Goal: Find specific page/section: Find specific page/section

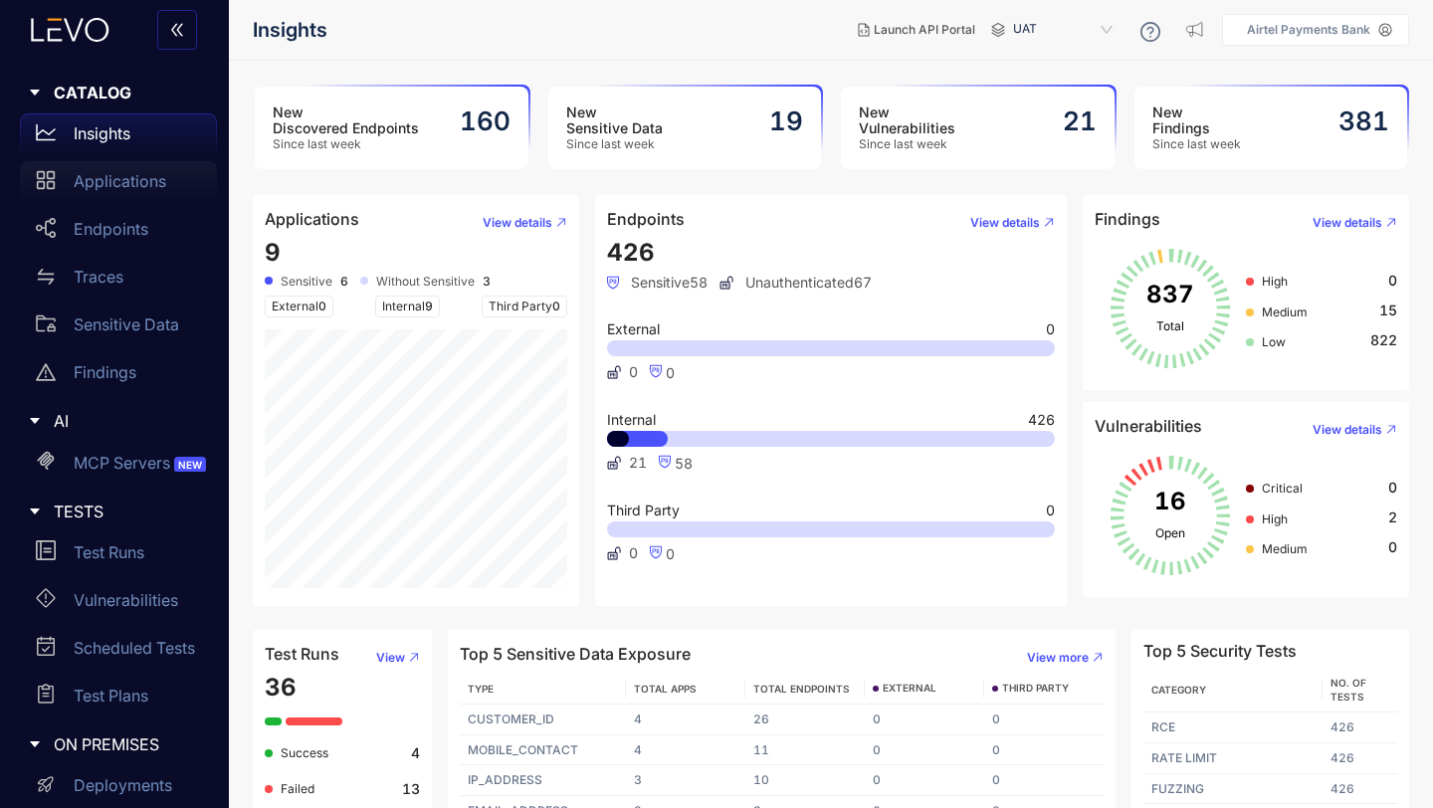
click at [118, 185] on p "Applications" at bounding box center [120, 181] width 93 height 18
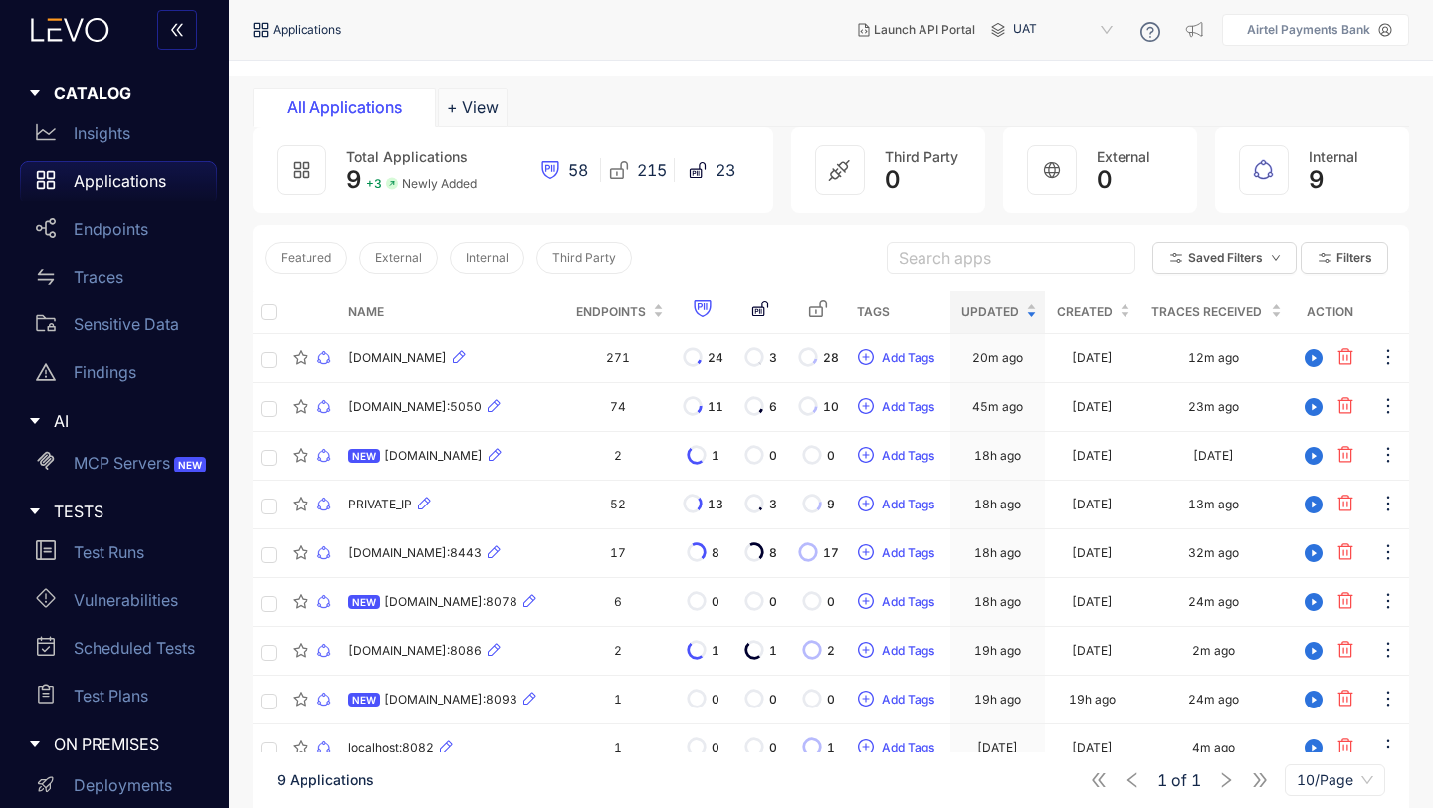
scroll to position [126, 0]
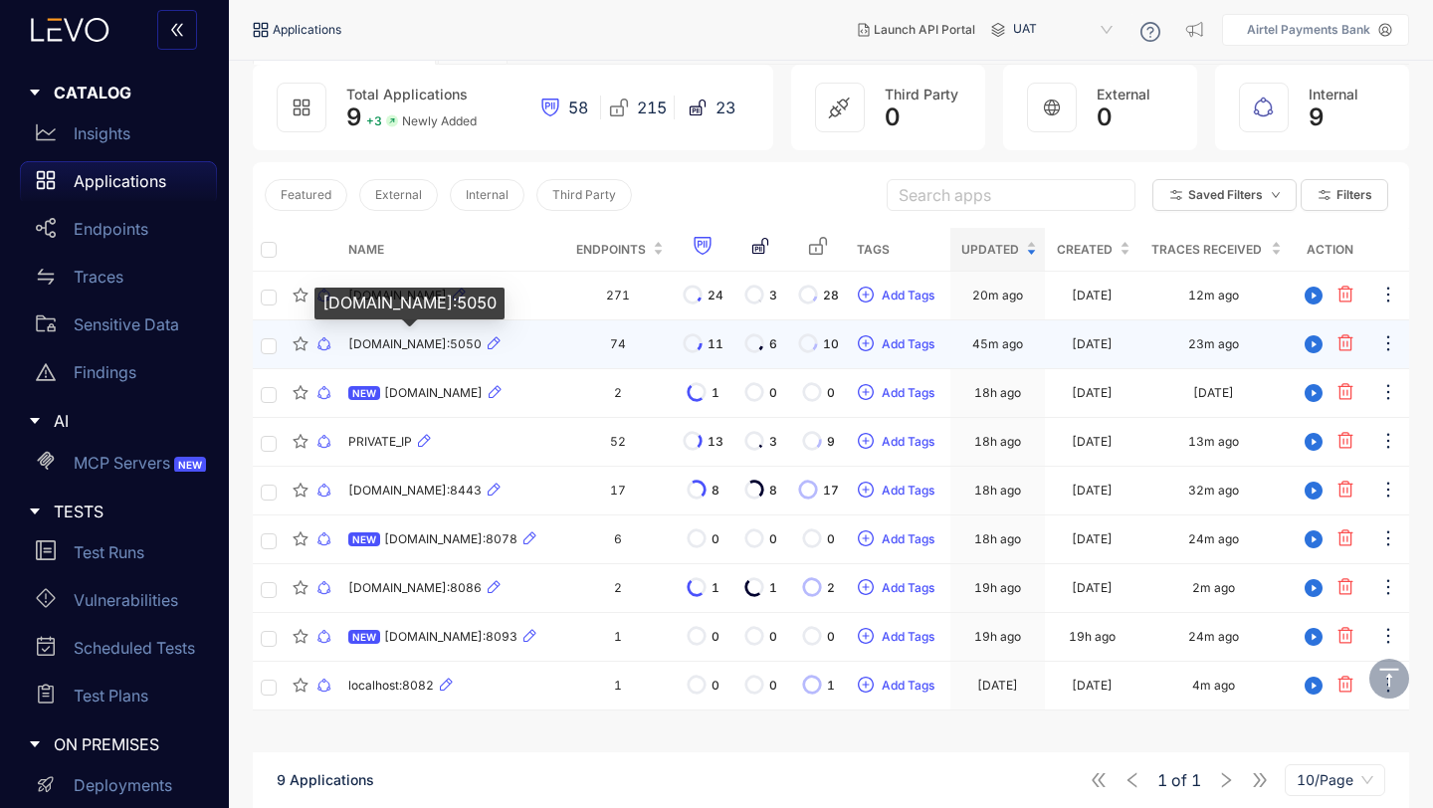
click at [430, 344] on span "apbuat.airtelbank.com:5050" at bounding box center [414, 344] width 133 height 14
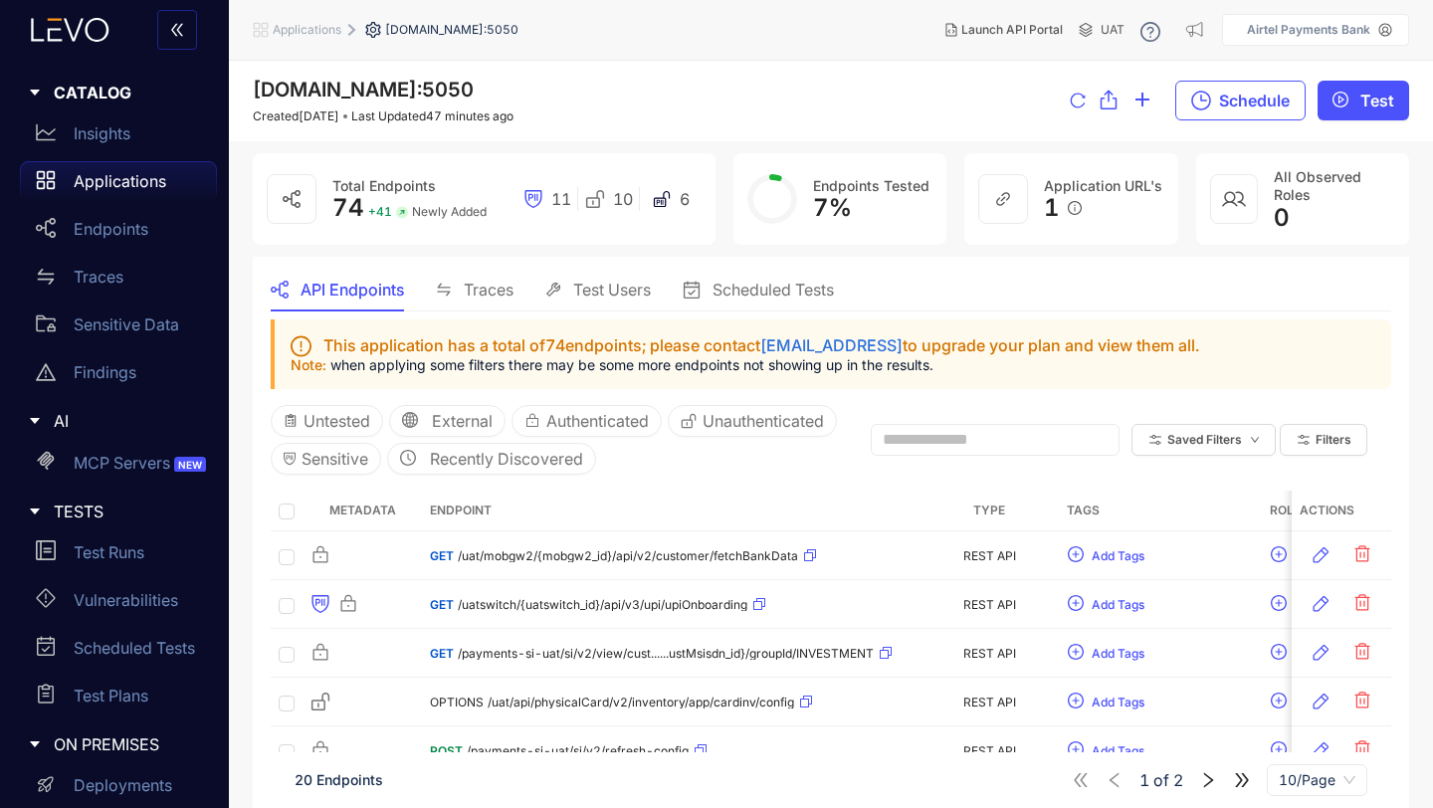
click at [130, 182] on p "Applications" at bounding box center [120, 181] width 93 height 18
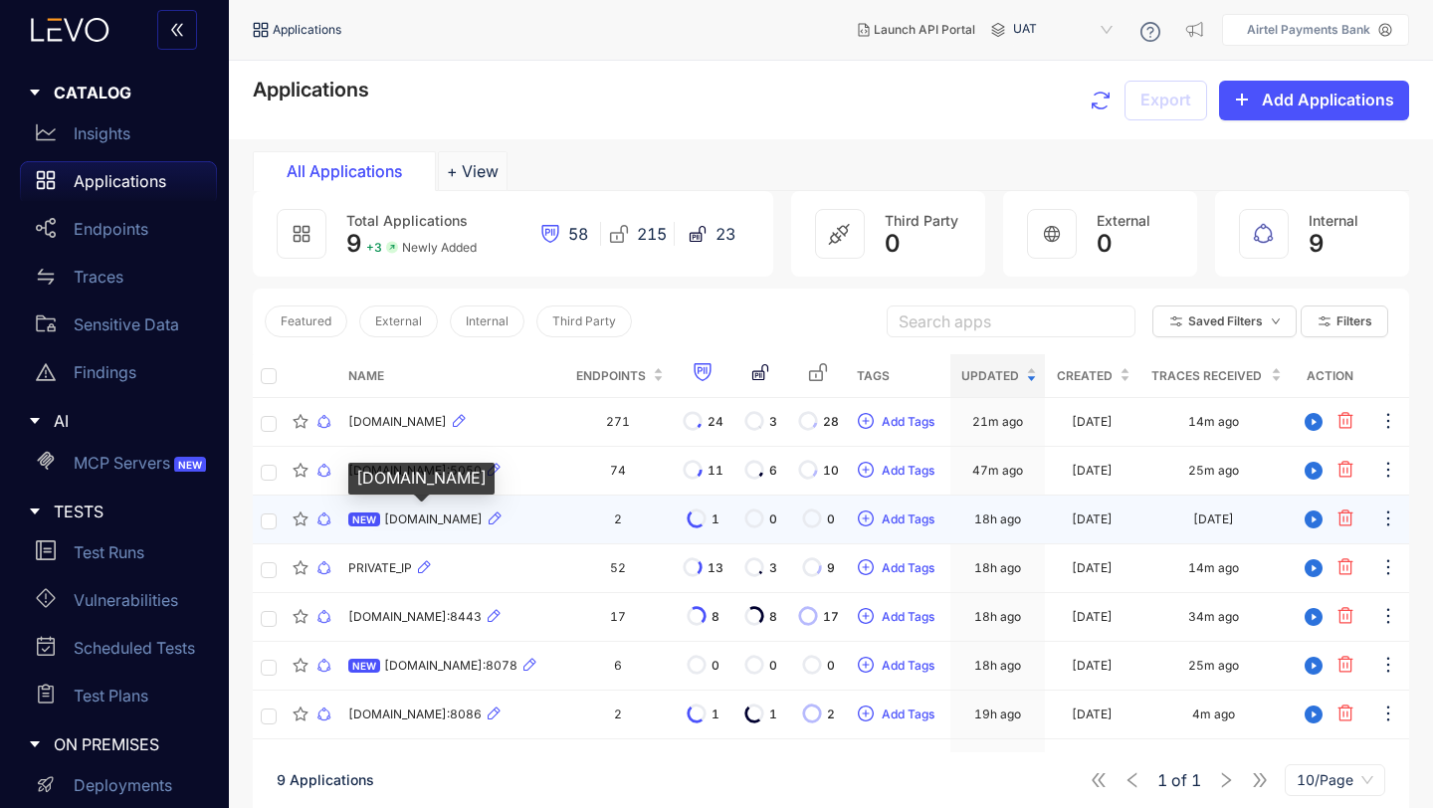
click at [483, 521] on span "apb.airtelpaymentsuat.bank.in" at bounding box center [433, 519] width 99 height 14
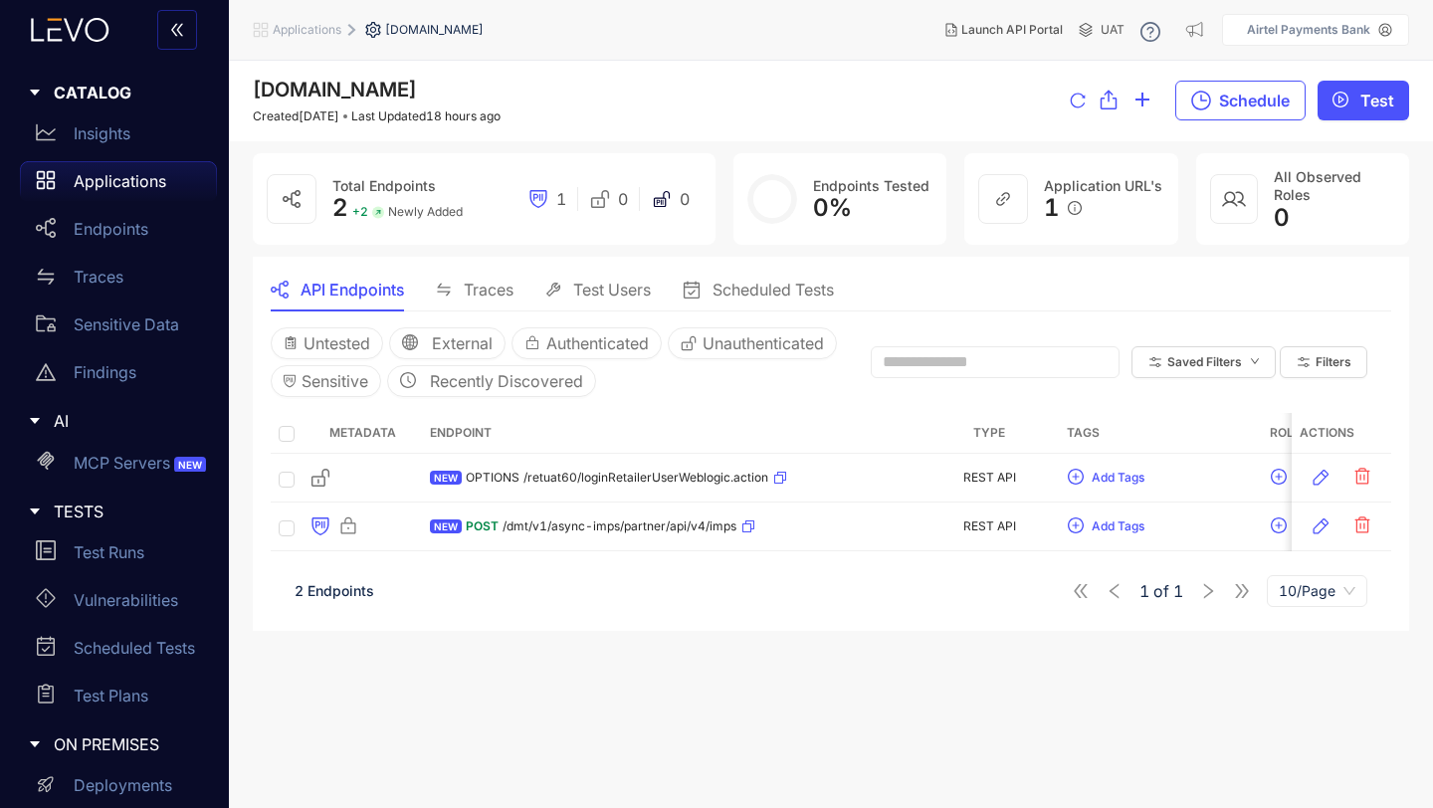
click at [132, 185] on p "Applications" at bounding box center [120, 181] width 93 height 18
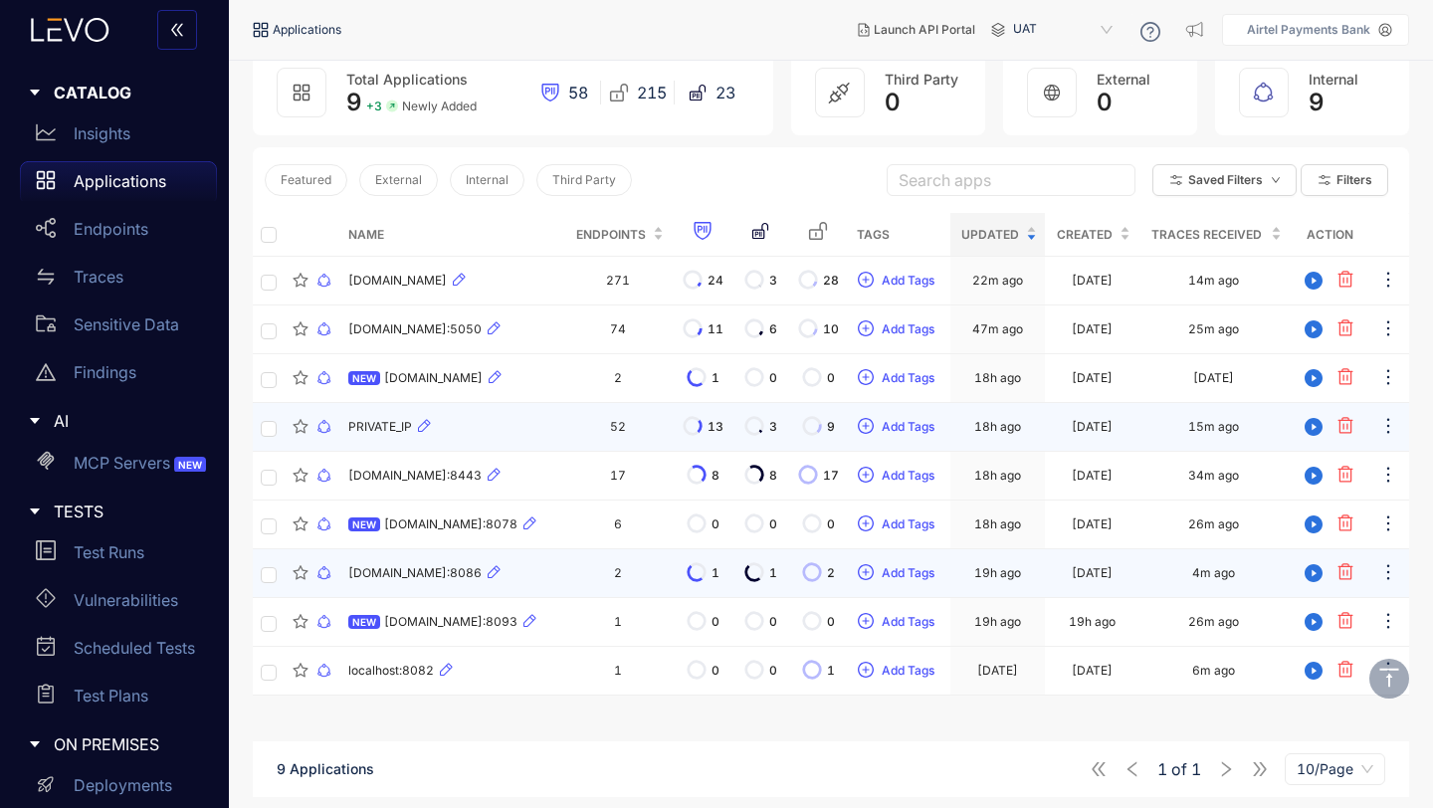
scroll to position [142, 0]
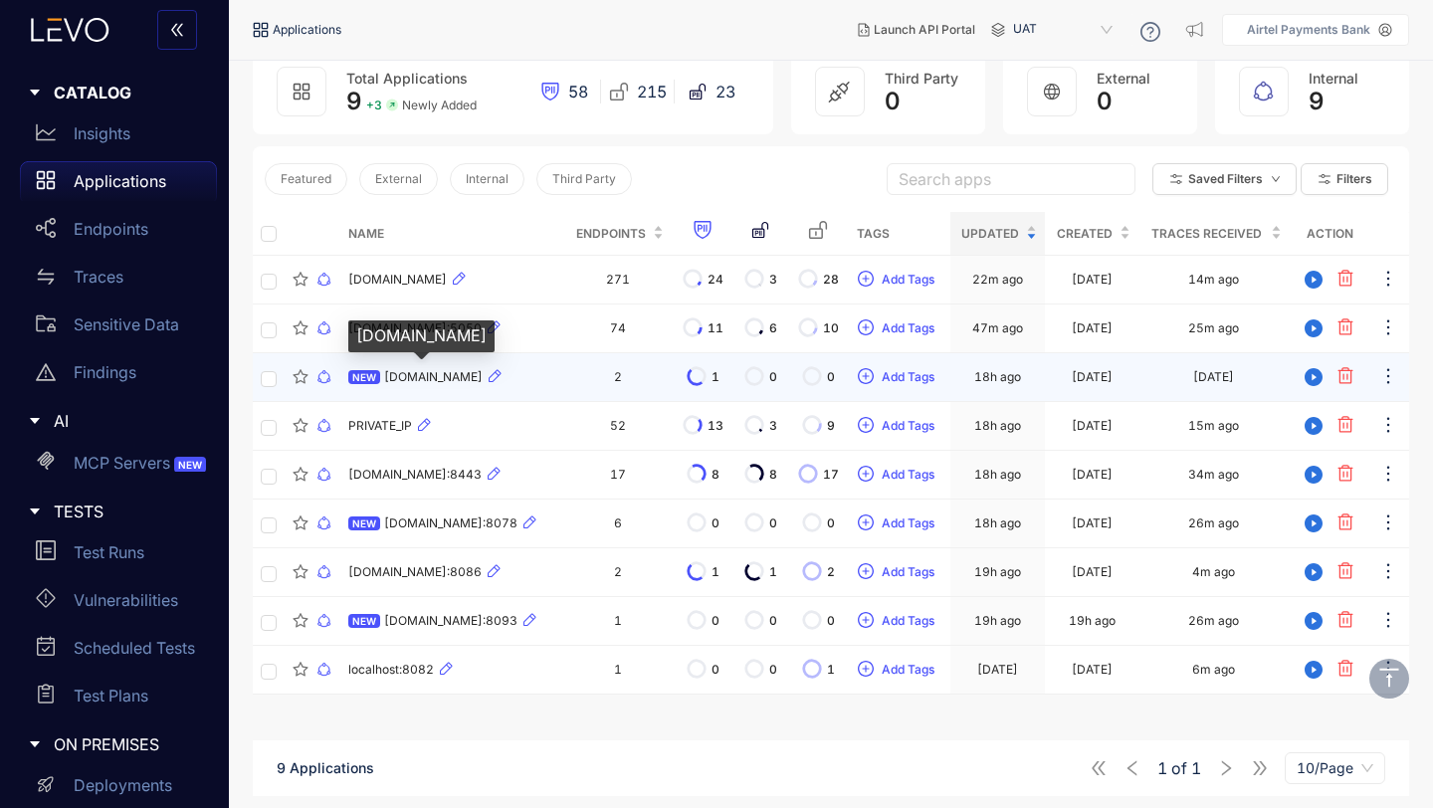
click at [483, 375] on span "apb.airtelpaymentsuat.bank.in" at bounding box center [433, 377] width 99 height 14
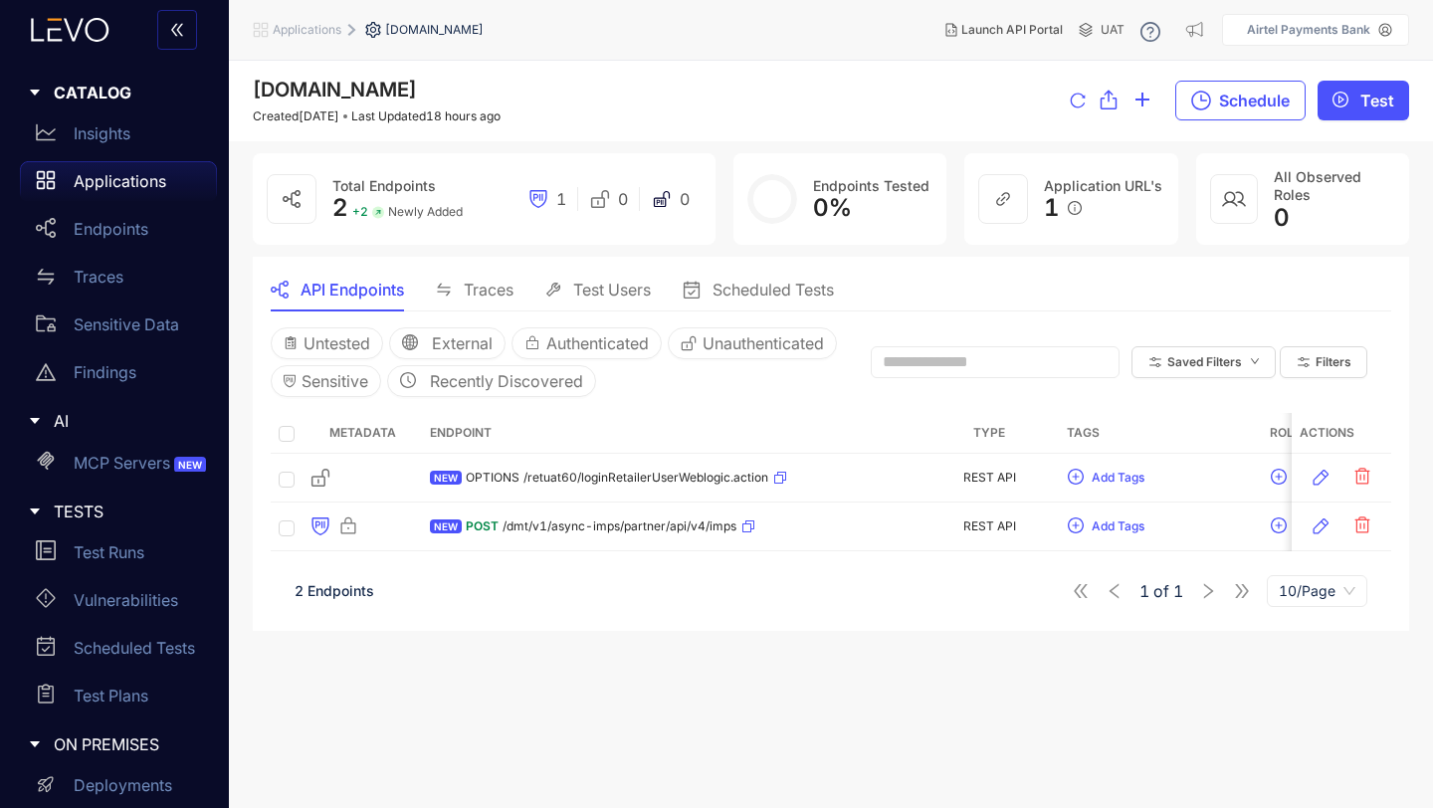
click at [133, 180] on p "Applications" at bounding box center [120, 181] width 93 height 18
